Goal: Information Seeking & Learning: Learn about a topic

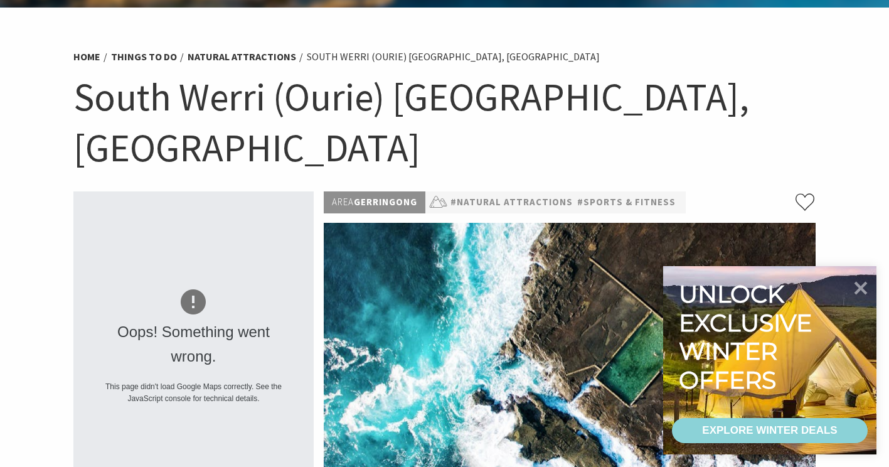
scroll to position [60, 0]
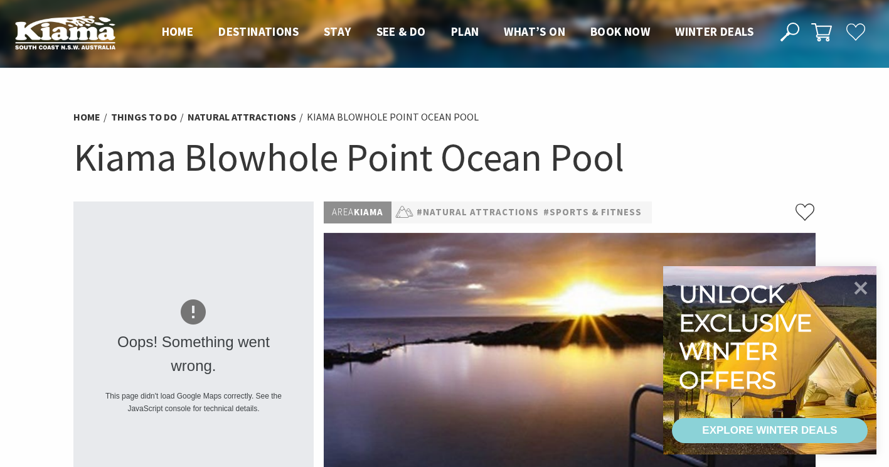
scroll to position [102, 0]
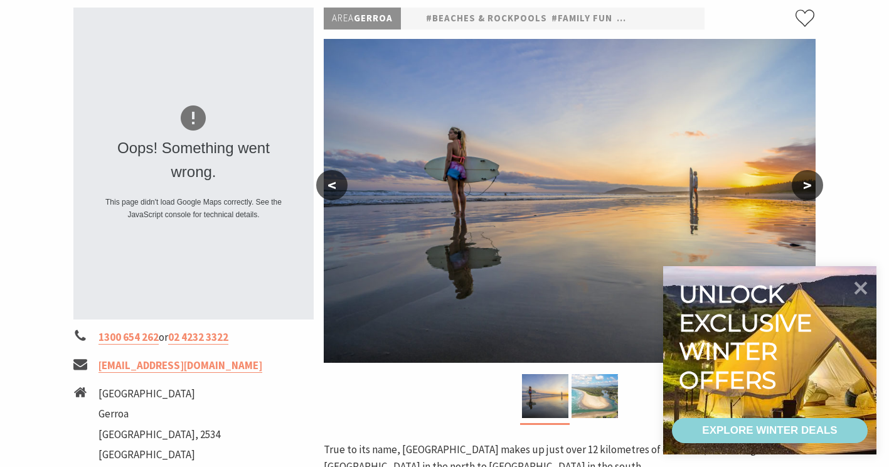
scroll to position [193, 0]
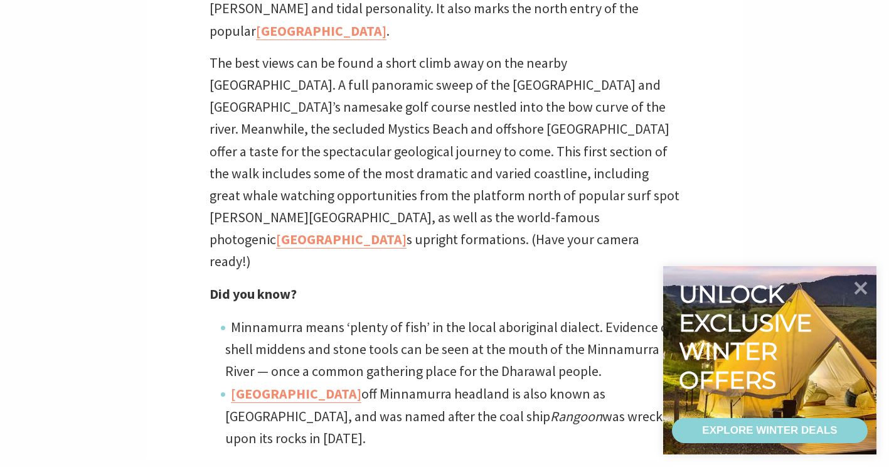
scroll to position [529, 0]
